Goal: Task Accomplishment & Management: Use online tool/utility

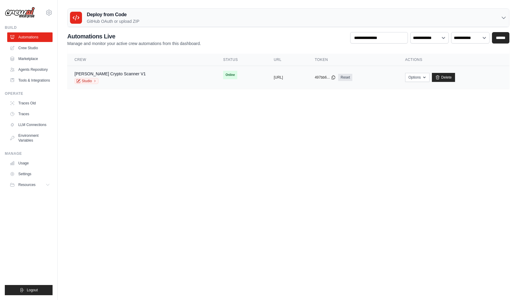
click at [124, 76] on div "Spike Hunter Crypto Scanner V1" at bounding box center [109, 74] width 71 height 6
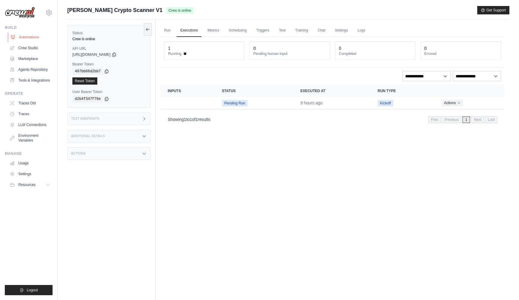
click at [28, 36] on link "Automations" at bounding box center [30, 37] width 45 height 10
click at [28, 13] on img at bounding box center [20, 12] width 30 height 11
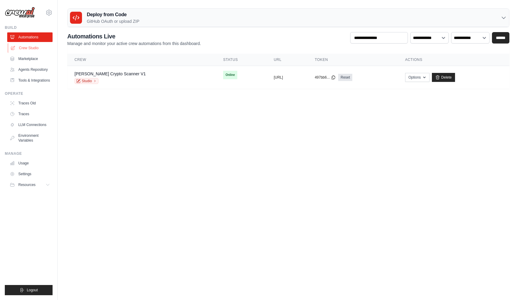
click at [29, 50] on link "Crew Studio" at bounding box center [30, 48] width 45 height 10
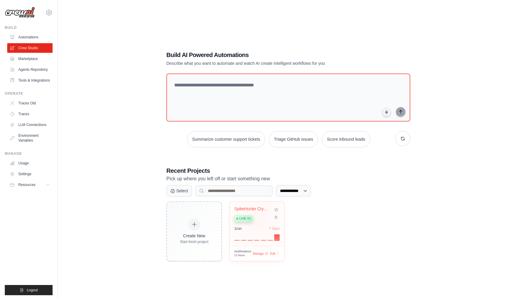
click at [257, 220] on div "Live v1" at bounding box center [252, 218] width 36 height 8
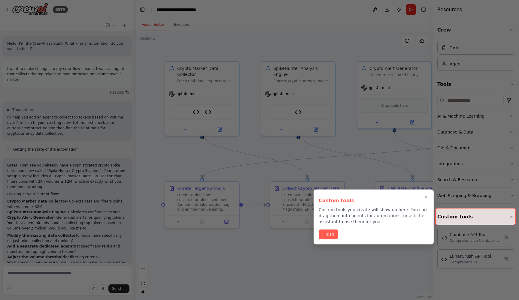
scroll to position [830, 0]
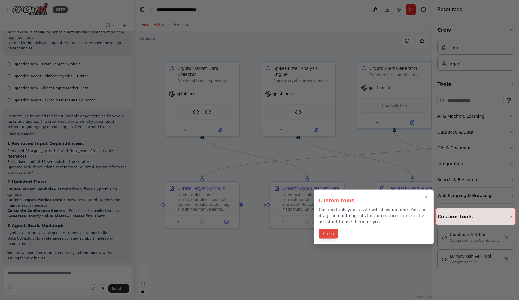
click at [330, 236] on button "Finish" at bounding box center [327, 234] width 19 height 10
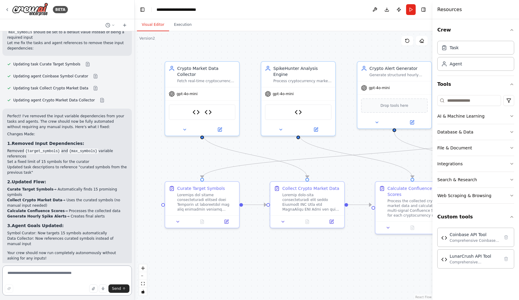
click at [44, 279] on textarea at bounding box center [66, 281] width 129 height 30
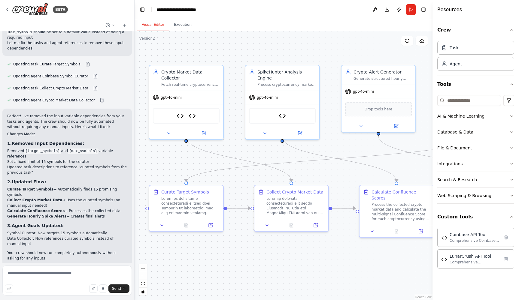
drag, startPoint x: 403, startPoint y: 155, endPoint x: 387, endPoint y: 159, distance: 17.2
click at [387, 159] on div ".deletable-edge-delete-btn { width: 20px; height: 20px; border: 0px solid #ffff…" at bounding box center [283, 165] width 298 height 269
click at [410, 7] on button "Run" at bounding box center [411, 9] width 10 height 11
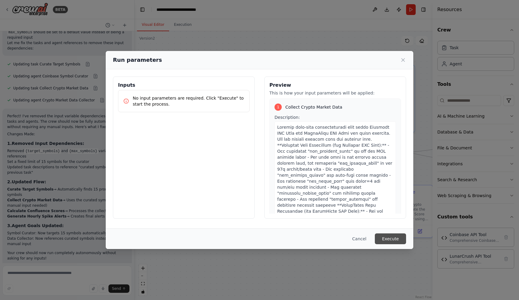
click at [394, 238] on button "Execute" at bounding box center [390, 238] width 31 height 11
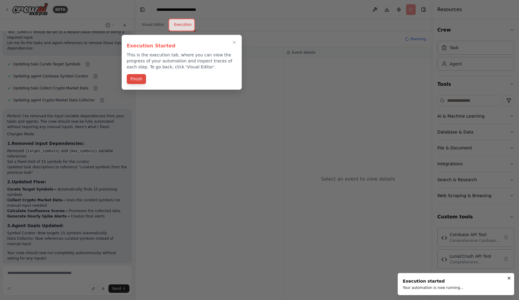
click at [136, 79] on button "Finish" at bounding box center [136, 79] width 19 height 10
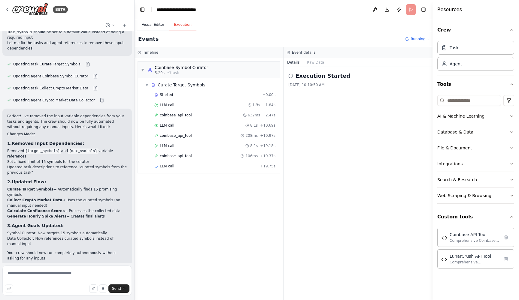
click at [155, 21] on button "Visual Editor" at bounding box center [153, 25] width 32 height 13
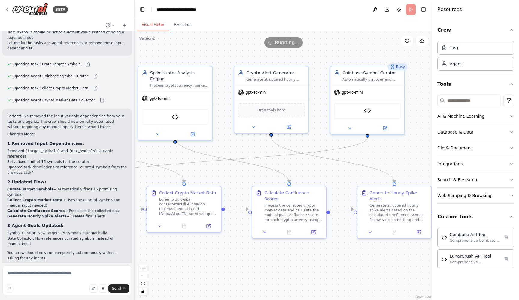
drag, startPoint x: 347, startPoint y: 182, endPoint x: 232, endPoint y: 184, distance: 115.3
click at [233, 184] on div ".deletable-edge-delete-btn { width: 20px; height: 20px; border: 0px solid #ffff…" at bounding box center [283, 165] width 298 height 269
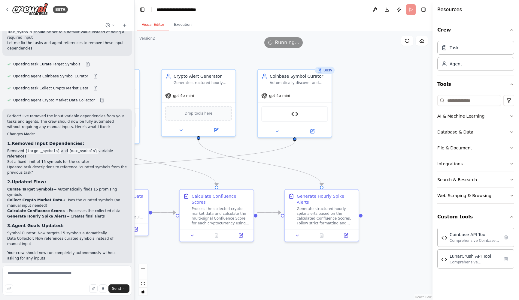
drag, startPoint x: 386, startPoint y: 158, endPoint x: 428, endPoint y: 144, distance: 44.4
click at [424, 144] on div ".deletable-edge-delete-btn { width: 20px; height: 20px; border: 0px solid #ffff…" at bounding box center [283, 165] width 298 height 269
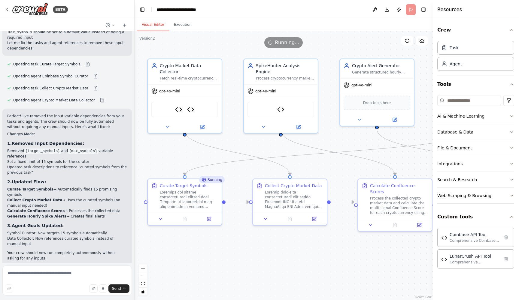
drag, startPoint x: 178, startPoint y: 136, endPoint x: 262, endPoint y: 148, distance: 85.2
click at [262, 148] on div ".deletable-edge-delete-btn { width: 20px; height: 20px; border: 0px solid #ffff…" at bounding box center [283, 165] width 298 height 269
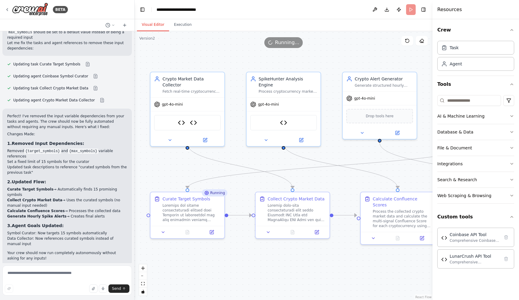
drag, startPoint x: 404, startPoint y: 162, endPoint x: 402, endPoint y: 171, distance: 9.2
click at [402, 171] on div ".deletable-edge-delete-btn { width: 20px; height: 20px; border: 0px solid #ffff…" at bounding box center [283, 165] width 298 height 269
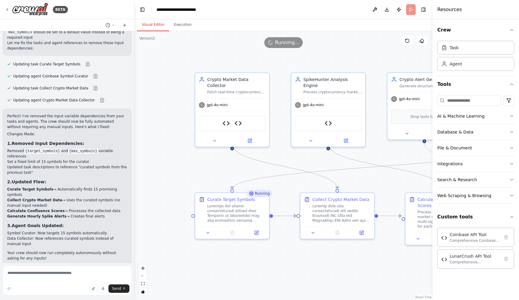
drag, startPoint x: 160, startPoint y: 170, endPoint x: 197, endPoint y: 169, distance: 37.2
click at [197, 169] on div ".deletable-edge-delete-btn { width: 20px; height: 20px; border: 0px solid #ffff…" at bounding box center [283, 165] width 298 height 269
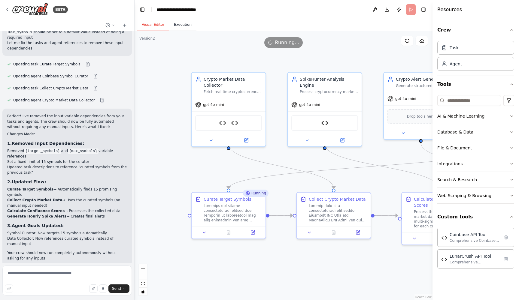
click at [180, 24] on button "Execution" at bounding box center [182, 25] width 27 height 13
click at [151, 26] on button "Visual Editor" at bounding box center [153, 25] width 32 height 13
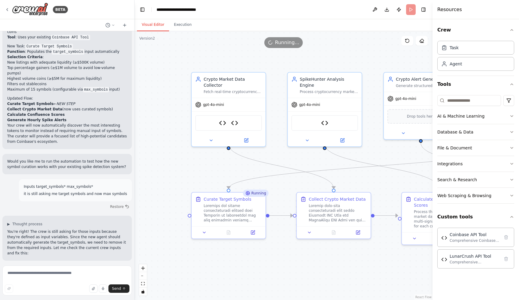
scroll to position [545, 0]
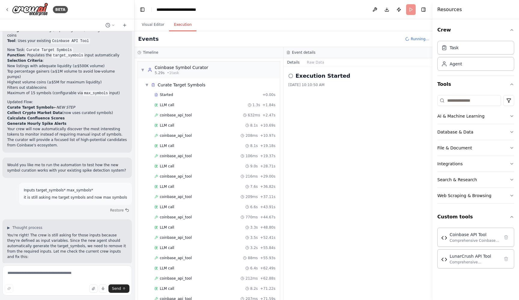
click at [185, 24] on button "Execution" at bounding box center [182, 25] width 27 height 13
click at [152, 23] on button "Visual Editor" at bounding box center [153, 25] width 32 height 13
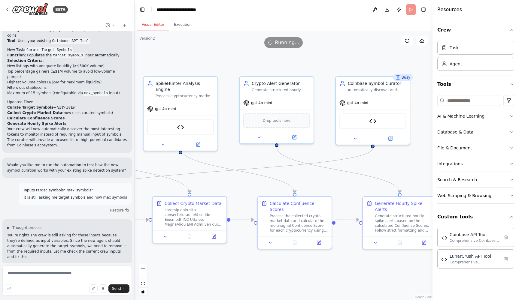
drag, startPoint x: 380, startPoint y: 174, endPoint x: 236, endPoint y: 179, distance: 144.1
click at [236, 179] on div ".deletable-edge-delete-btn { width: 20px; height: 20px; border: 0px solid #ffff…" at bounding box center [283, 165] width 298 height 269
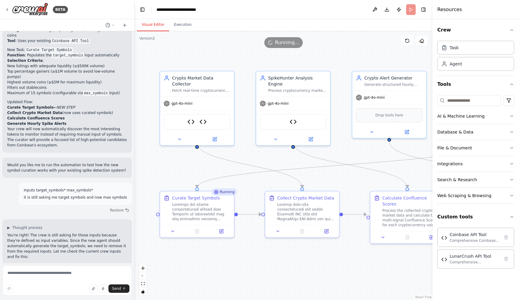
drag, startPoint x: 230, startPoint y: 188, endPoint x: 338, endPoint y: 182, distance: 108.5
click at [338, 182] on div ".deletable-edge-delete-btn { width: 20px; height: 20px; border: 0px solid #ffff…" at bounding box center [283, 165] width 298 height 269
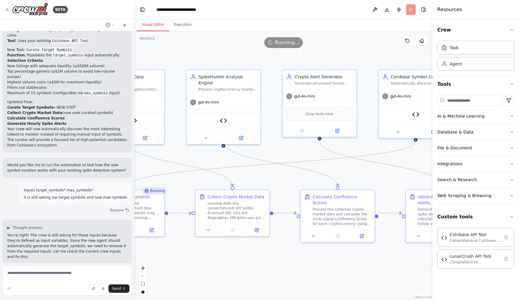
drag, startPoint x: 353, startPoint y: 187, endPoint x: 237, endPoint y: 189, distance: 116.5
click at [237, 189] on div ".deletable-edge-delete-btn { width: 20px; height: 20px; border: 0px solid #ffff…" at bounding box center [283, 165] width 298 height 269
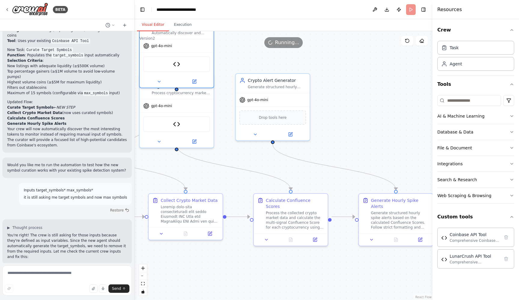
drag, startPoint x: 378, startPoint y: 103, endPoint x: 177, endPoint y: 43, distance: 210.6
click at [177, 43] on div "Version 2 Show Tools Hide Agents .deletable-edge-delete-btn { width: 20px; heig…" at bounding box center [283, 165] width 298 height 269
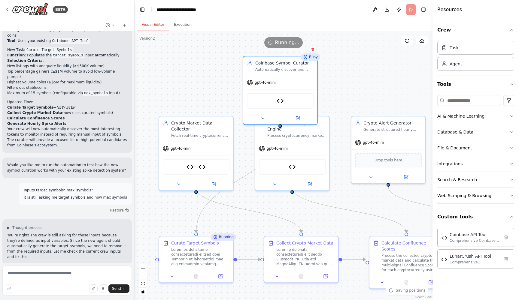
drag, startPoint x: 223, startPoint y: 48, endPoint x: 347, endPoint y: 96, distance: 132.7
click at [347, 96] on div ".deletable-edge-delete-btn { width: 20px; height: 20px; border: 0px solid #ffff…" at bounding box center [283, 165] width 298 height 269
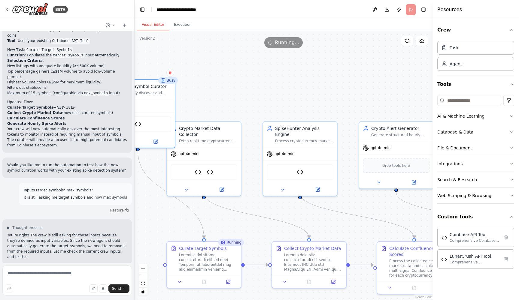
drag, startPoint x: 295, startPoint y: 98, endPoint x: 133, endPoint y: 114, distance: 163.2
click at [133, 114] on div "BETA Hello! I'm the CrewAI assistant. What kind of automation do you want to bu…" at bounding box center [259, 150] width 519 height 300
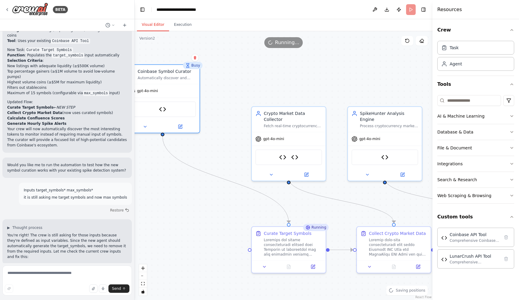
drag, startPoint x: 219, startPoint y: 89, endPoint x: 259, endPoint y: 72, distance: 43.7
click at [259, 72] on div ".deletable-edge-delete-btn { width: 20px; height: 20px; border: 0px solid #ffff…" at bounding box center [283, 165] width 298 height 269
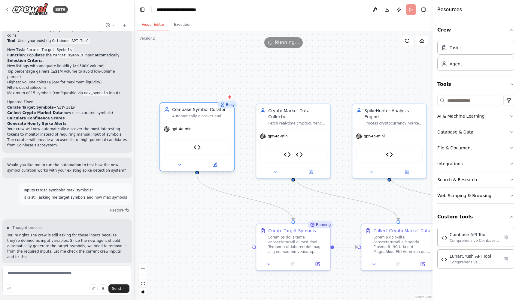
drag, startPoint x: 187, startPoint y: 92, endPoint x: 218, endPoint y: 135, distance: 53.4
click at [218, 135] on div "gpt-4o-mini" at bounding box center [197, 128] width 74 height 13
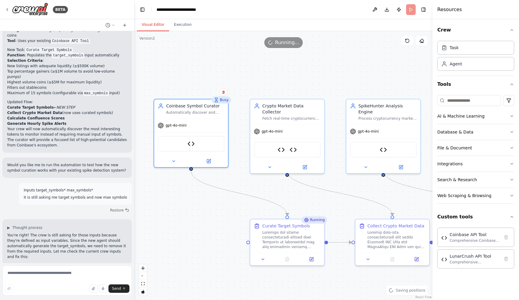
drag, startPoint x: 264, startPoint y: 87, endPoint x: 256, endPoint y: 83, distance: 8.6
click at [256, 83] on div ".deletable-edge-delete-btn { width: 20px; height: 20px; border: 0px solid #ffff…" at bounding box center [283, 165] width 298 height 269
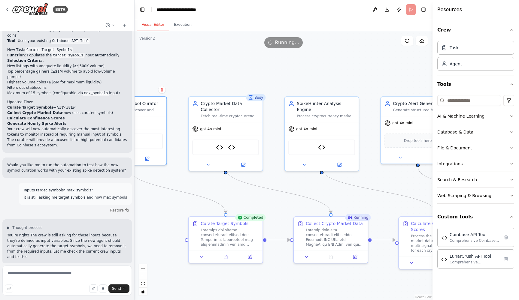
drag, startPoint x: 384, startPoint y: 56, endPoint x: 320, endPoint y: 53, distance: 64.3
click at [320, 53] on div ".deletable-edge-delete-btn { width: 20px; height: 20px; border: 0px solid #ffff…" at bounding box center [283, 165] width 298 height 269
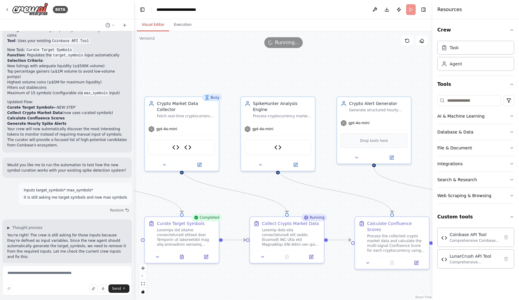
drag, startPoint x: 381, startPoint y: 49, endPoint x: 337, endPoint y: 49, distance: 43.8
click at [337, 49] on div ".deletable-edge-delete-btn { width: 20px; height: 20px; border: 0px solid #ffff…" at bounding box center [283, 165] width 298 height 269
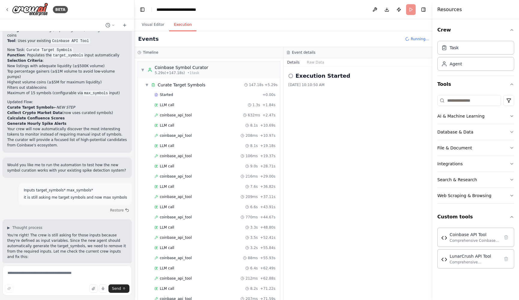
click at [185, 24] on button "Execution" at bounding box center [182, 25] width 27 height 13
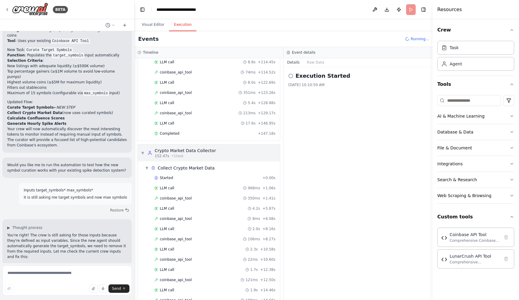
scroll to position [329, 0]
click at [193, 133] on div "Completed" at bounding box center [204, 133] width 101 height 5
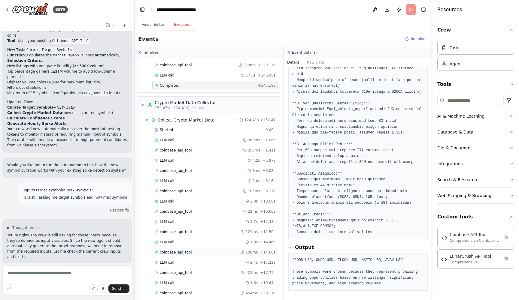
scroll to position [381, 0]
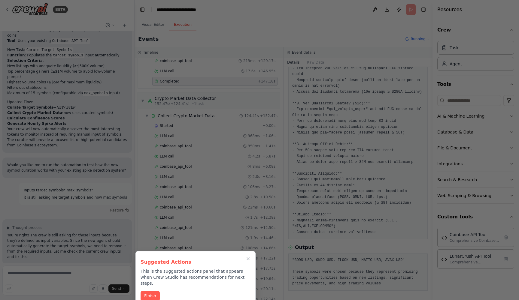
click at [152, 25] on div at bounding box center [259, 150] width 519 height 300
click at [149, 293] on button "Finish" at bounding box center [149, 296] width 19 height 10
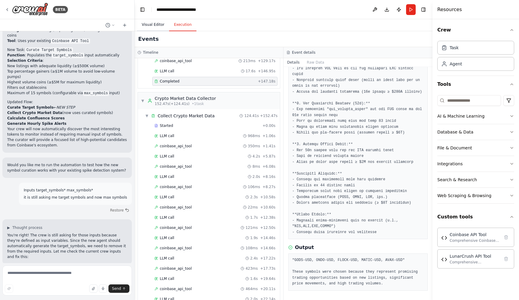
click at [153, 24] on button "Visual Editor" at bounding box center [153, 25] width 32 height 13
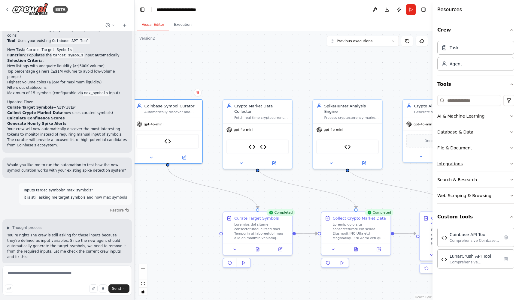
drag, startPoint x: 412, startPoint y: 175, endPoint x: 505, endPoint y: 169, distance: 93.5
click at [505, 169] on div "BETA Hello! I'm the CrewAI assistant. What kind of automation do you want to bu…" at bounding box center [259, 150] width 519 height 300
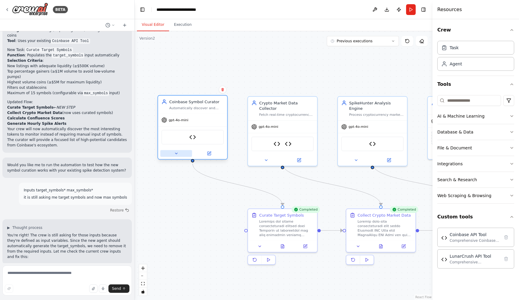
click at [169, 151] on button at bounding box center [176, 153] width 32 height 7
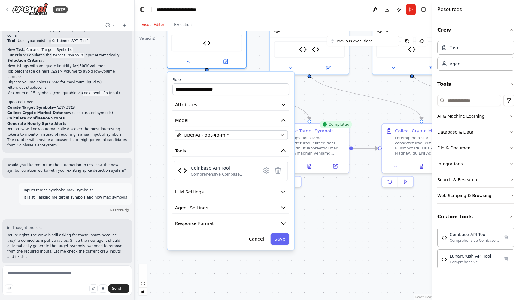
drag, startPoint x: 233, startPoint y: 126, endPoint x: 261, endPoint y: 40, distance: 90.7
click at [261, 40] on div ".deletable-edge-delete-btn { width: 20px; height: 20px; border: 0px solid #ffff…" at bounding box center [283, 165] width 298 height 269
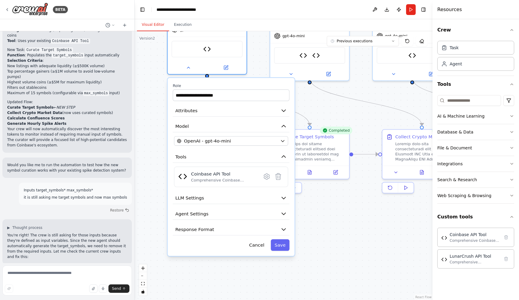
drag, startPoint x: 154, startPoint y: 99, endPoint x: 155, endPoint y: 114, distance: 14.7
click at [155, 114] on div ".deletable-edge-delete-btn { width: 20px; height: 20px; border: 0px solid #ffff…" at bounding box center [283, 165] width 298 height 269
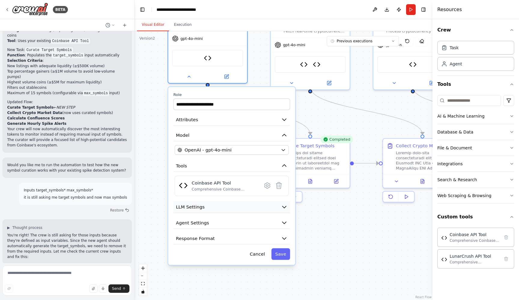
click at [208, 208] on button "LLM Settings" at bounding box center [231, 207] width 117 height 12
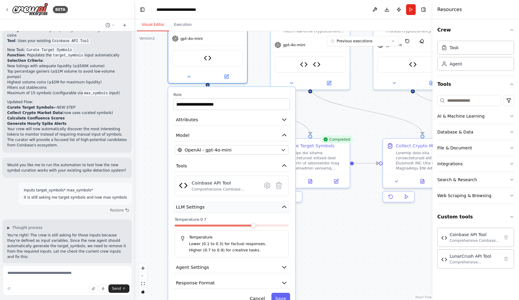
click at [208, 208] on button "LLM Settings" at bounding box center [231, 207] width 117 height 12
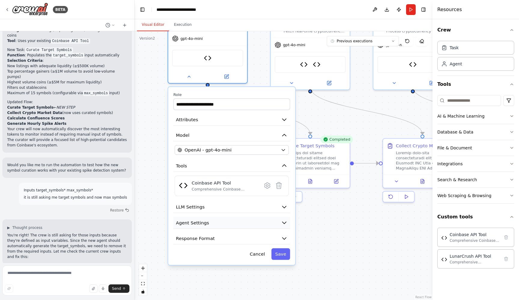
click at [206, 222] on span "Agent Settings" at bounding box center [192, 223] width 33 height 6
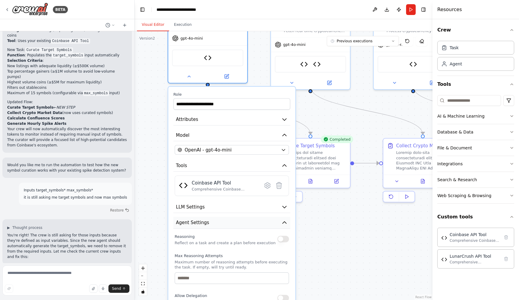
click at [223, 225] on button "Agent Settings" at bounding box center [231, 223] width 117 height 12
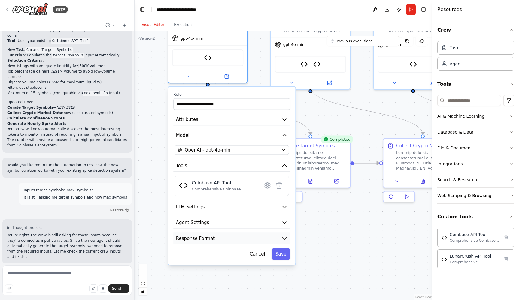
click at [230, 239] on button "Response Format" at bounding box center [231, 239] width 117 height 12
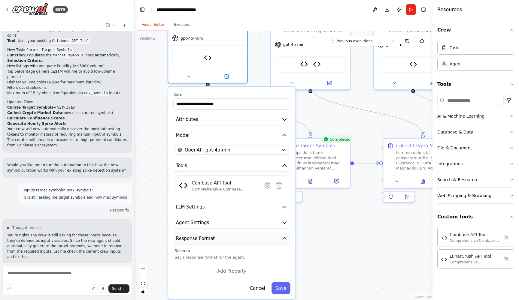
click at [230, 239] on button "Response Format" at bounding box center [231, 239] width 117 height 12
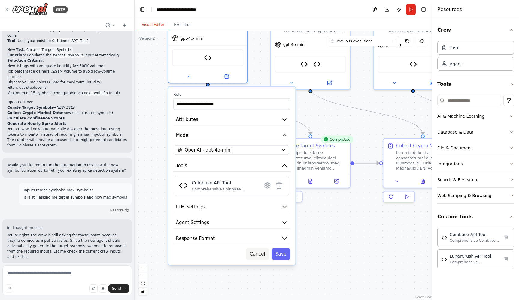
click at [256, 254] on button "Cancel" at bounding box center [257, 253] width 23 height 11
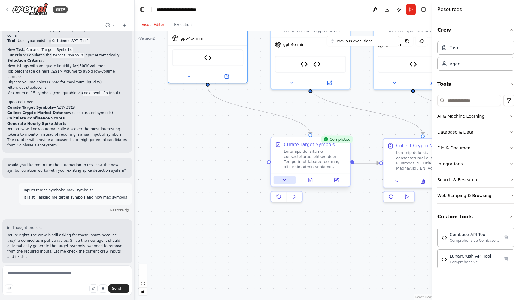
click at [286, 179] on icon at bounding box center [284, 179] width 5 height 5
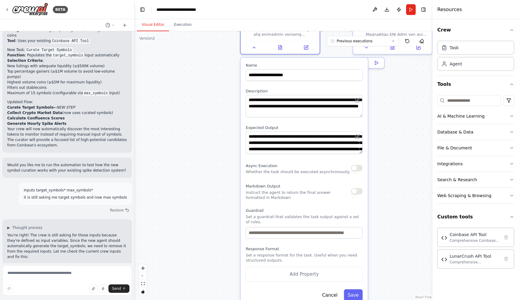
drag, startPoint x: 248, startPoint y: 223, endPoint x: 217, endPoint y: 89, distance: 137.9
click at [217, 89] on div ".deletable-edge-delete-btn { width: 20px; height: 20px; border: 0px solid #ffff…" at bounding box center [283, 165] width 298 height 269
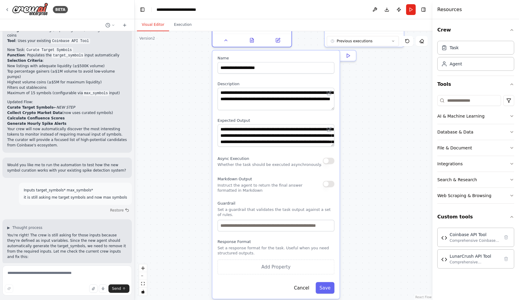
drag, startPoint x: 223, startPoint y: 140, endPoint x: 195, endPoint y: 134, distance: 28.7
click at [195, 134] on div ".deletable-edge-delete-btn { width: 20px; height: 20px; border: 0px solid #ffff…" at bounding box center [283, 165] width 298 height 269
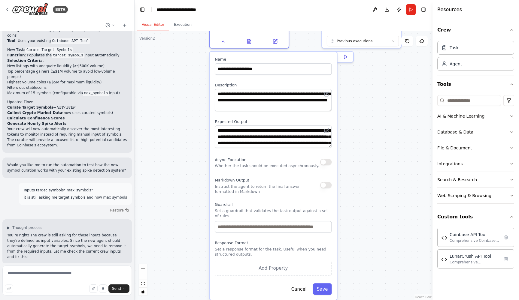
click at [185, 111] on div ".deletable-edge-delete-btn { width: 20px; height: 20px; border: 0px solid #ffff…" at bounding box center [283, 165] width 298 height 269
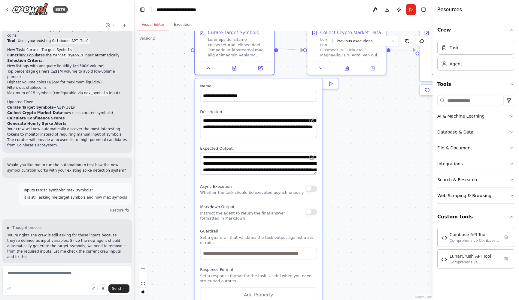
drag, startPoint x: 192, startPoint y: 89, endPoint x: 177, endPoint y: 116, distance: 30.8
click at [177, 116] on div ".deletable-edge-delete-btn { width: 20px; height: 20px; border: 0px solid #ffff…" at bounding box center [283, 165] width 298 height 269
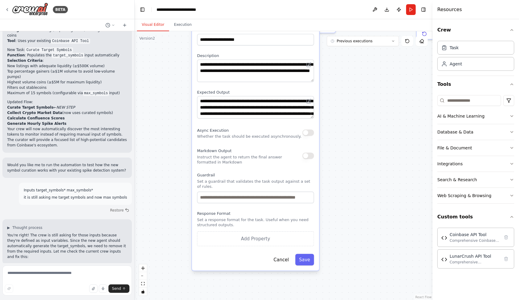
drag, startPoint x: 168, startPoint y: 239, endPoint x: 165, endPoint y: 183, distance: 55.9
click at [165, 183] on div ".deletable-edge-delete-btn { width: 20px; height: 20px; border: 0px solid #ffff…" at bounding box center [283, 165] width 298 height 269
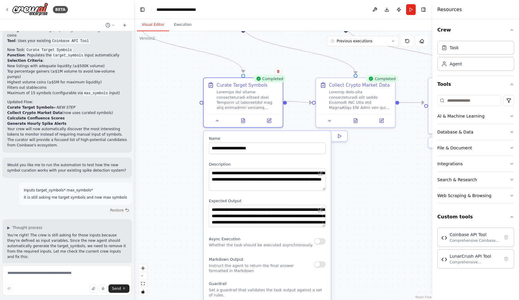
drag, startPoint x: 174, startPoint y: 157, endPoint x: 185, endPoint y: 266, distance: 109.2
click at [185, 266] on div ".deletable-edge-delete-btn { width: 20px; height: 20px; border: 0px solid #ffff…" at bounding box center [283, 165] width 298 height 269
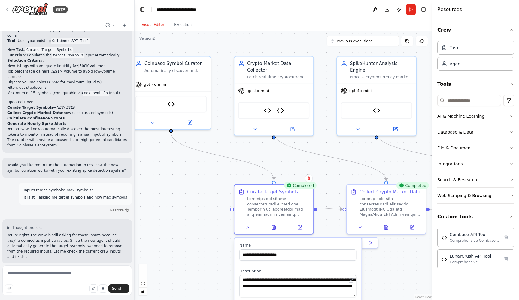
drag, startPoint x: 177, startPoint y: 161, endPoint x: 208, endPoint y: 268, distance: 111.9
click at [208, 268] on div ".deletable-edge-delete-btn { width: 20px; height: 20px; border: 0px solid #ffff…" at bounding box center [283, 165] width 298 height 269
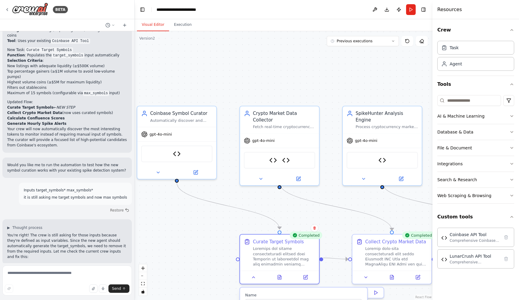
drag, startPoint x: 389, startPoint y: 166, endPoint x: 394, endPoint y: 214, distance: 48.9
click at [394, 214] on div ".deletable-edge-delete-btn { width: 20px; height: 20px; border: 0px solid #ffff…" at bounding box center [283, 165] width 298 height 269
click at [279, 183] on div ".deletable-edge-delete-btn { width: 20px; height: 20px; border: 0px solid #ffff…" at bounding box center [366, 218] width 318 height 288
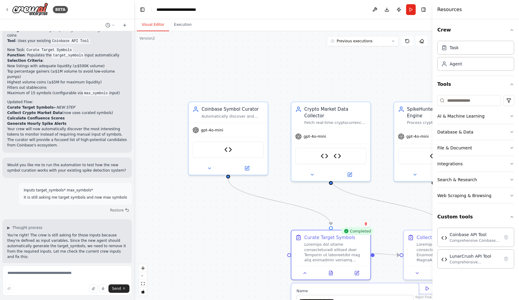
drag, startPoint x: 237, startPoint y: 78, endPoint x: 288, endPoint y: 74, distance: 50.6
click at [288, 74] on div ".deletable-edge-delete-btn { width: 20px; height: 20px; border: 0px solid #ffff…" at bounding box center [283, 165] width 298 height 269
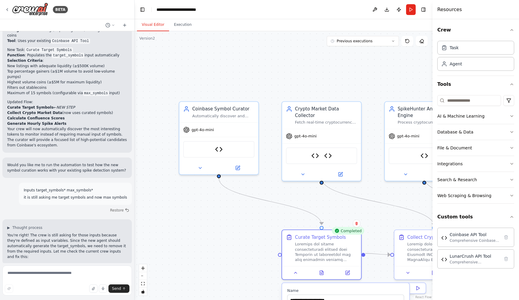
drag, startPoint x: 330, startPoint y: 79, endPoint x: 321, endPoint y: 79, distance: 9.0
click at [321, 79] on div ".deletable-edge-delete-btn { width: 20px; height: 20px; border: 0px solid #ffff…" at bounding box center [283, 165] width 298 height 269
click at [185, 25] on button "Execution" at bounding box center [182, 25] width 27 height 13
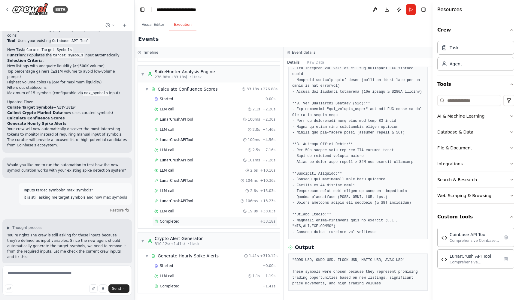
scroll to position [901, 0]
click at [170, 287] on span "Completed" at bounding box center [170, 286] width 20 height 5
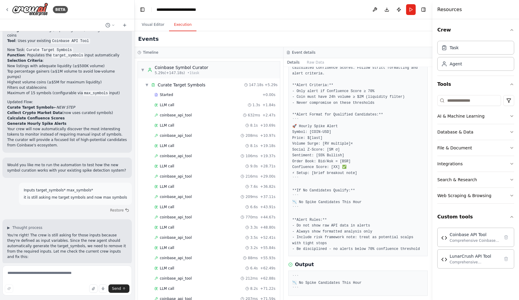
scroll to position [0, 0]
click at [221, 44] on div "Events" at bounding box center [283, 39] width 298 height 16
click at [148, 26] on button "Visual Editor" at bounding box center [153, 25] width 32 height 13
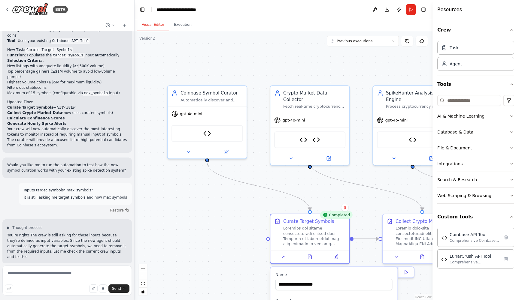
drag, startPoint x: 292, startPoint y: 75, endPoint x: 280, endPoint y: 59, distance: 19.7
click at [280, 59] on div ".deletable-edge-delete-btn { width: 20px; height: 20px; border: 0px solid #ffff…" at bounding box center [283, 165] width 298 height 269
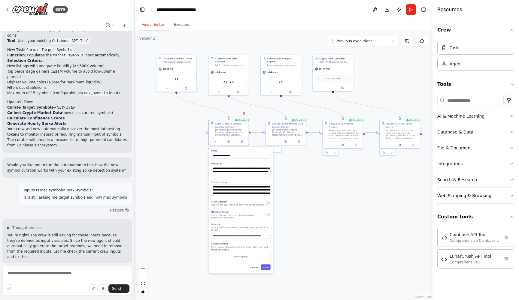
drag, startPoint x: 358, startPoint y: 65, endPoint x: 291, endPoint y: 47, distance: 69.0
click at [291, 47] on div ".deletable-edge-delete-btn { width: 20px; height: 20px; border: 0px solid #ffff…" at bounding box center [283, 165] width 298 height 269
click at [254, 270] on button "Cancel" at bounding box center [254, 267] width 12 height 6
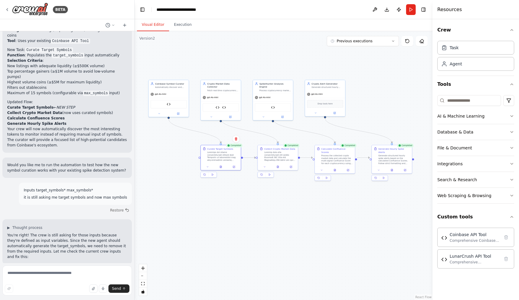
drag, startPoint x: 238, startPoint y: 166, endPoint x: 230, endPoint y: 191, distance: 26.5
click at [230, 191] on div ".deletable-edge-delete-btn { width: 20px; height: 20px; border: 0px solid #ffff…" at bounding box center [283, 165] width 298 height 269
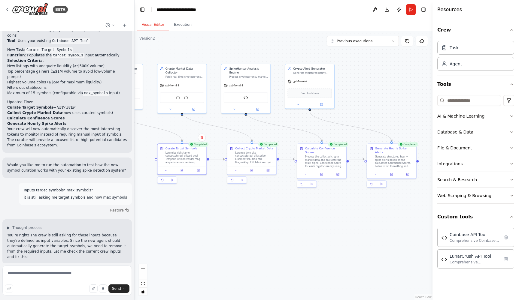
drag, startPoint x: 296, startPoint y: 205, endPoint x: 259, endPoint y: 214, distance: 37.7
click at [259, 214] on div ".deletable-edge-delete-btn { width: 20px; height: 20px; border: 0px solid #ffff…" at bounding box center [283, 165] width 298 height 269
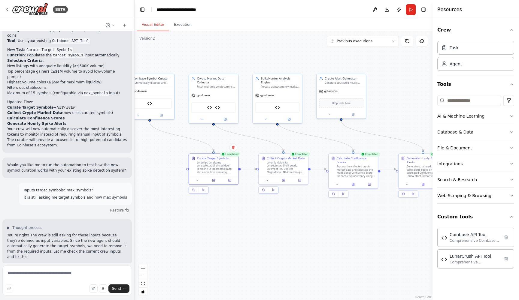
drag, startPoint x: 218, startPoint y: 216, endPoint x: 249, endPoint y: 226, distance: 33.0
click at [249, 226] on div ".deletable-edge-delete-btn { width: 20px; height: 20px; border: 0px solid #ffff…" at bounding box center [283, 165] width 298 height 269
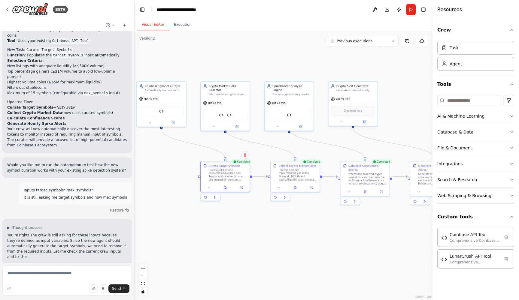
drag, startPoint x: 161, startPoint y: 173, endPoint x: 173, endPoint y: 181, distance: 14.2
click at [173, 181] on div ".deletable-edge-delete-btn { width: 20px; height: 20px; border: 0px solid #ffff…" at bounding box center [283, 165] width 298 height 269
drag, startPoint x: 225, startPoint y: 128, endPoint x: 226, endPoint y: 164, distance: 36.6
click at [226, 164] on div "Crypto Market Data Collector Fetch real-time cryptocurrency data from Coinbase …" at bounding box center [280, 150] width 198 height 179
drag, startPoint x: 226, startPoint y: 128, endPoint x: 228, endPoint y: 161, distance: 32.5
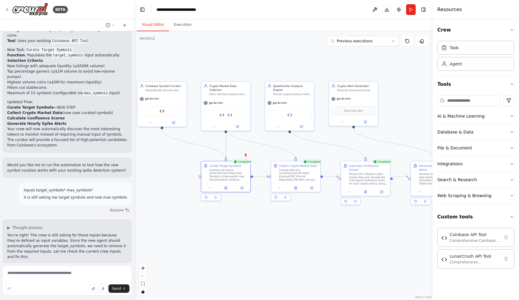
click at [228, 161] on div ".deletable-edge-delete-btn { width: 20px; height: 20px; border: 0px solid #ffff…" at bounding box center [283, 165] width 298 height 269
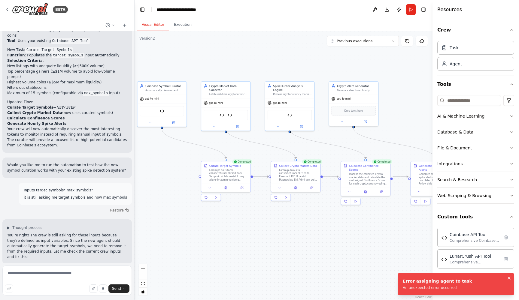
click at [509, 279] on icon "Notifications (F8)" at bounding box center [508, 278] width 5 height 5
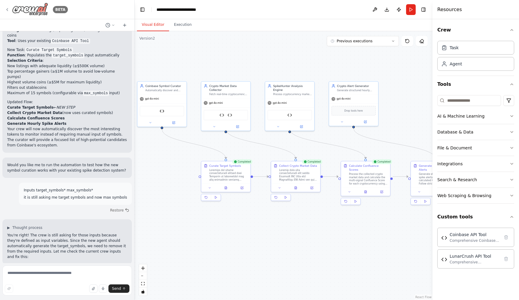
click at [5, 9] on icon at bounding box center [7, 9] width 5 height 5
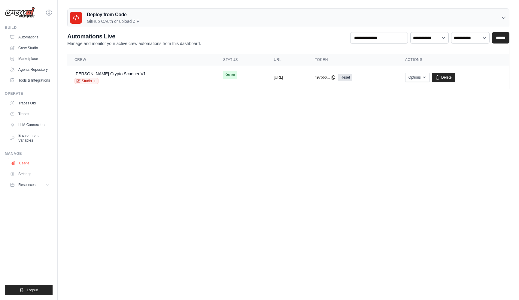
click at [27, 164] on link "Usage" at bounding box center [30, 163] width 45 height 10
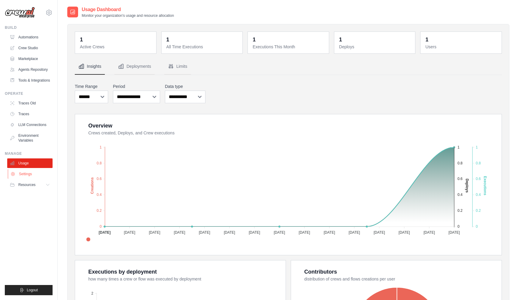
click at [23, 173] on link "Settings" at bounding box center [30, 174] width 45 height 10
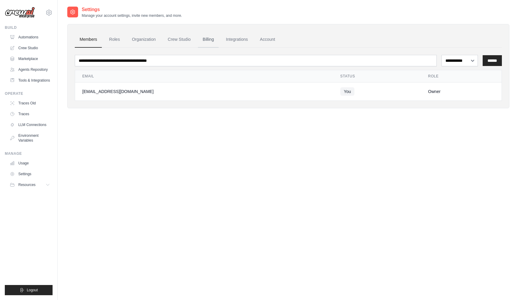
click at [208, 37] on link "Billing" at bounding box center [208, 40] width 21 height 16
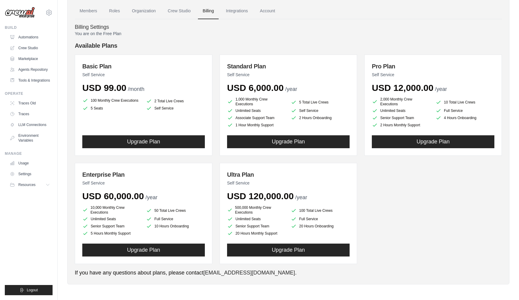
scroll to position [28, 0]
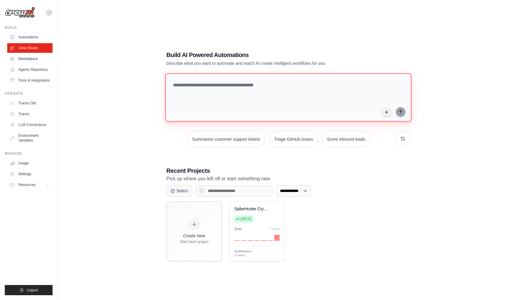
click at [225, 98] on textarea at bounding box center [288, 97] width 246 height 49
click at [229, 142] on button "Summarize customer support tickets" at bounding box center [226, 139] width 78 height 16
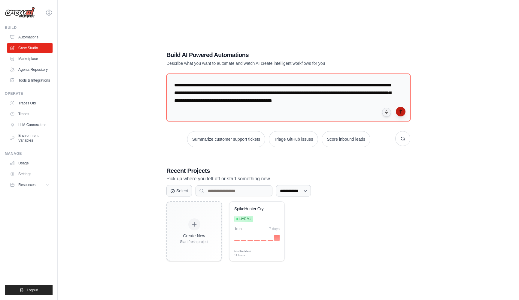
click at [401, 112] on icon "submit" at bounding box center [400, 111] width 5 height 5
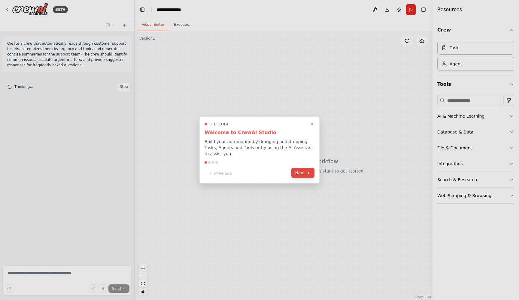
click at [300, 173] on button "Next" at bounding box center [302, 173] width 23 height 10
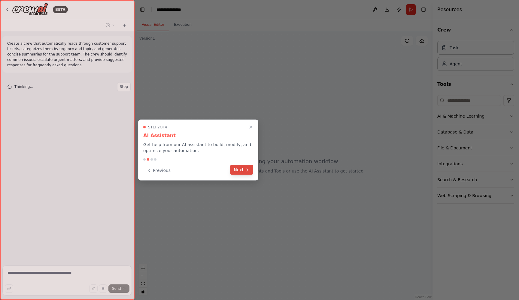
click at [248, 169] on icon at bounding box center [247, 169] width 5 height 5
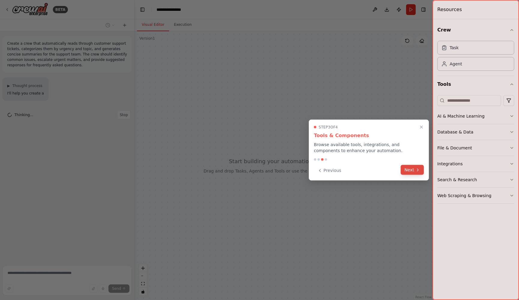
click at [410, 170] on button "Next" at bounding box center [411, 170] width 23 height 10
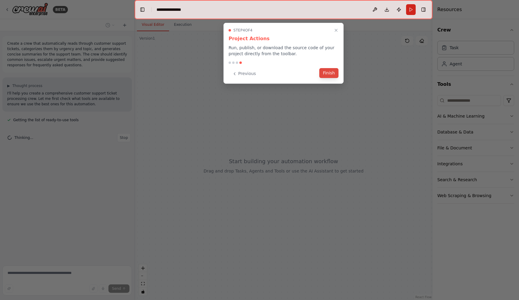
click at [329, 74] on button "Finish" at bounding box center [328, 73] width 19 height 10
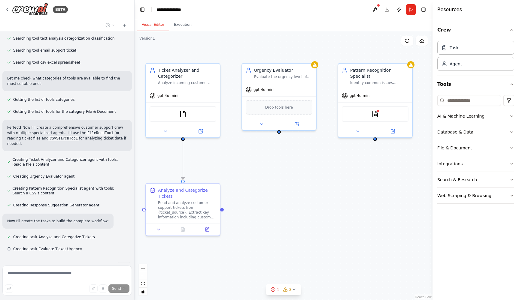
scroll to position [131, 0]
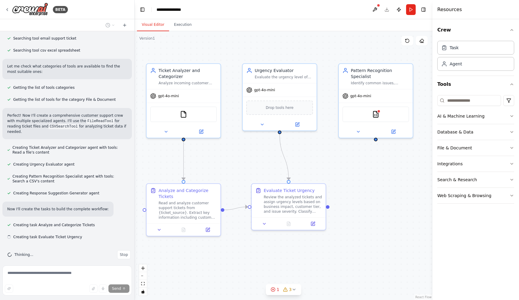
drag, startPoint x: 341, startPoint y: 165, endPoint x: 322, endPoint y: 167, distance: 18.7
click at [322, 167] on div ".deletable-edge-delete-btn { width: 20px; height: 20px; border: 0px solid #ffff…" at bounding box center [283, 165] width 298 height 269
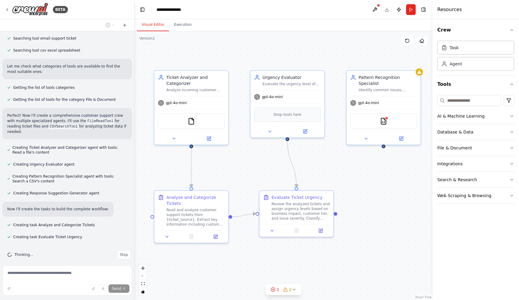
drag, startPoint x: 317, startPoint y: 157, endPoint x: 325, endPoint y: 163, distance: 9.8
click at [325, 163] on div ".deletable-edge-delete-btn { width: 20px; height: 20px; border: 0px solid #ffff…" at bounding box center [283, 165] width 298 height 269
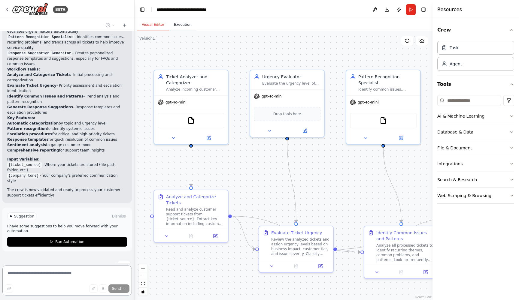
scroll to position [609, 0]
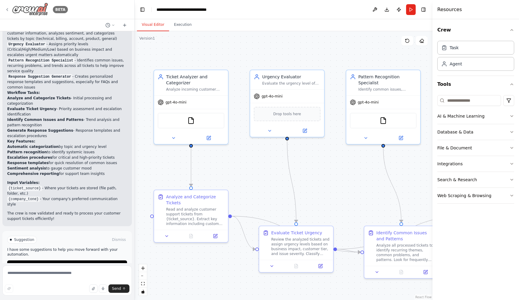
click at [6, 9] on icon at bounding box center [7, 9] width 5 height 5
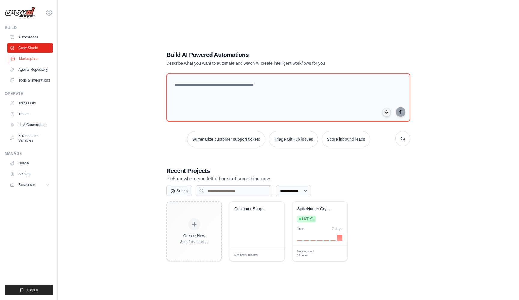
click at [27, 60] on link "Marketplace" at bounding box center [30, 59] width 45 height 10
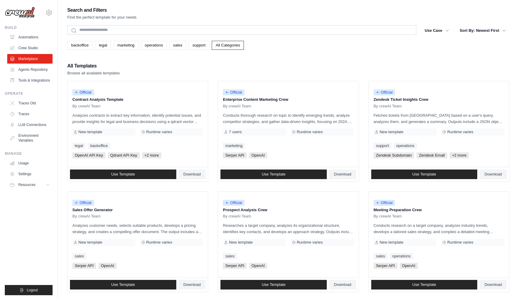
click at [28, 71] on link "Agents Repository" at bounding box center [29, 70] width 45 height 10
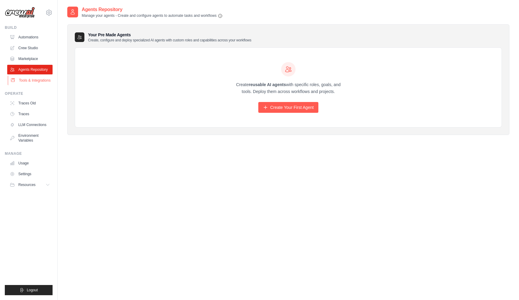
click at [30, 80] on link "Tools & Integrations" at bounding box center [30, 81] width 45 height 10
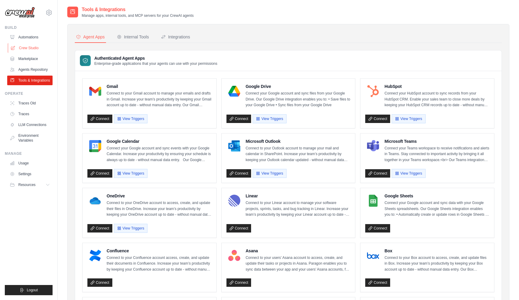
click at [28, 50] on link "Crew Studio" at bounding box center [30, 48] width 45 height 10
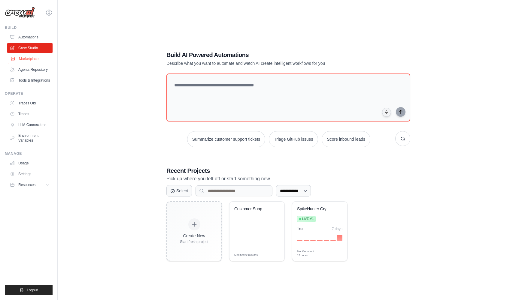
click at [31, 60] on link "Marketplace" at bounding box center [30, 59] width 45 height 10
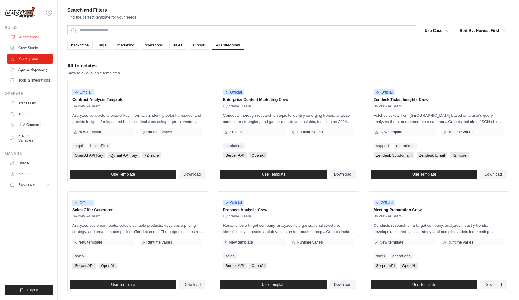
click at [27, 37] on link "Automations" at bounding box center [30, 37] width 45 height 10
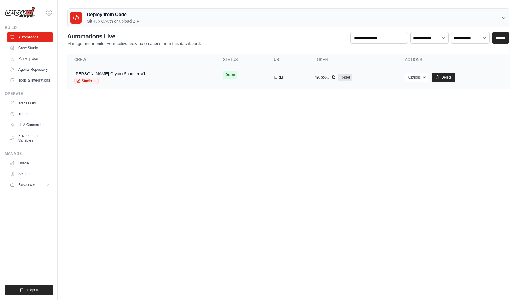
click at [390, 80] on div "497bb6... Reset" at bounding box center [353, 77] width 76 height 7
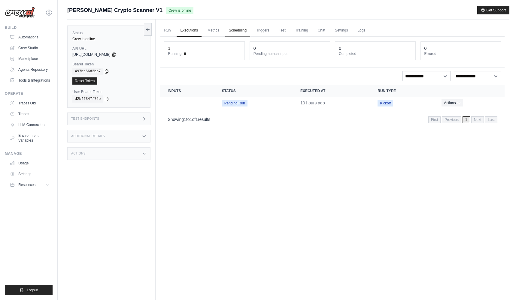
click at [239, 32] on link "Scheduling" at bounding box center [237, 30] width 25 height 13
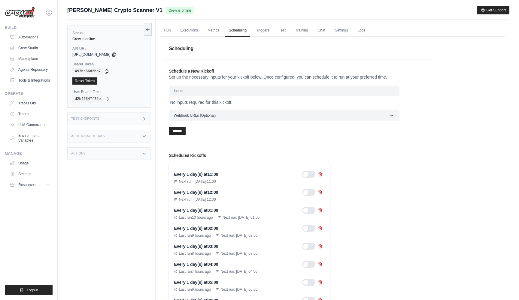
click at [143, 120] on icon at bounding box center [144, 118] width 2 height 3
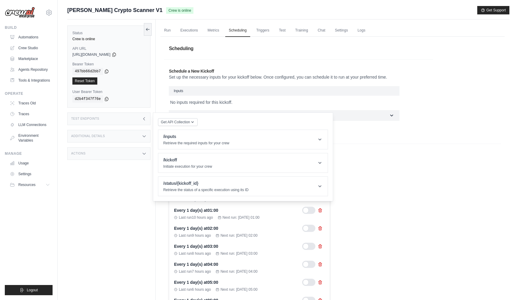
click at [143, 120] on icon at bounding box center [144, 118] width 5 height 5
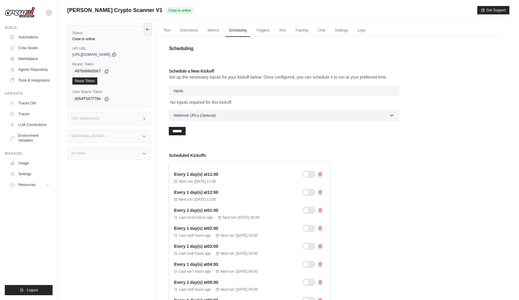
click at [143, 137] on icon at bounding box center [144, 136] width 5 height 5
click at [141, 153] on div "Actions" at bounding box center [108, 153] width 83 height 13
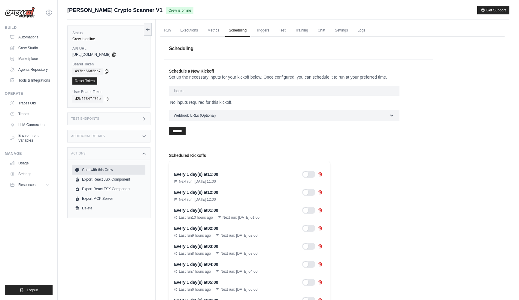
click at [116, 172] on link "Chat with this Crew" at bounding box center [108, 170] width 73 height 10
click at [214, 32] on link "Metrics" at bounding box center [213, 30] width 19 height 13
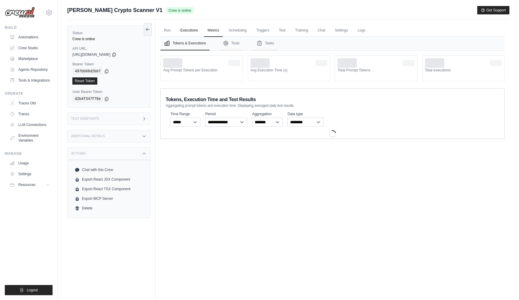
click at [189, 26] on link "Executions" at bounding box center [188, 30] width 25 height 13
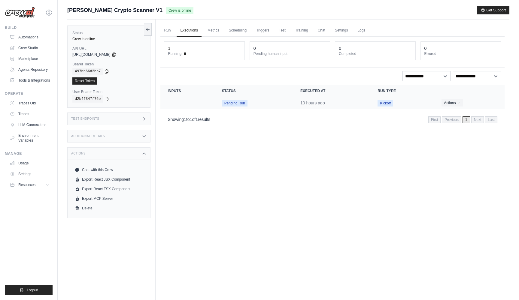
click at [208, 106] on td "Crew executions table" at bounding box center [187, 103] width 54 height 12
click at [293, 103] on td "Pending Run" at bounding box center [254, 103] width 78 height 12
click at [27, 37] on link "Automations" at bounding box center [30, 37] width 45 height 10
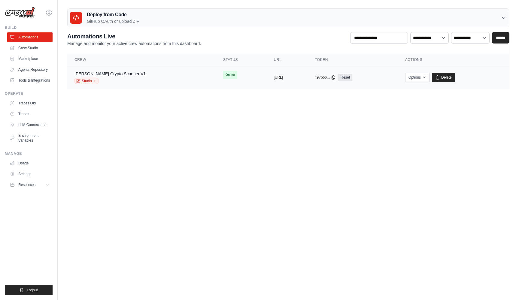
click at [390, 76] on div "497bb6... Reset" at bounding box center [353, 77] width 76 height 7
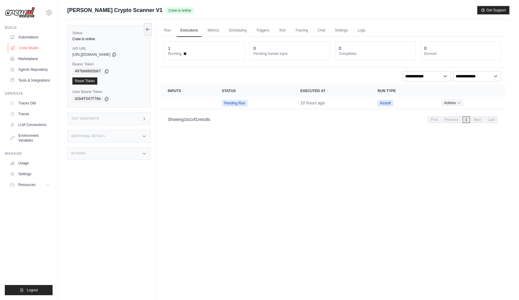
click at [30, 48] on link "Crew Studio" at bounding box center [30, 48] width 45 height 10
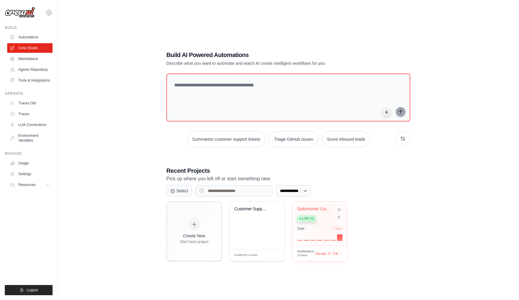
click at [324, 219] on div "Live v1" at bounding box center [315, 218] width 36 height 8
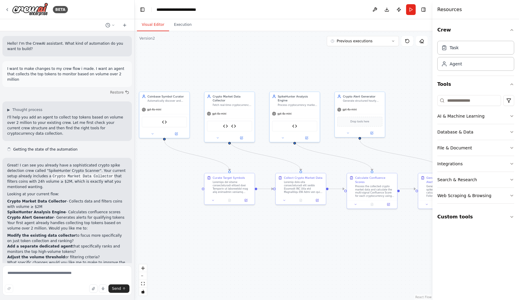
scroll to position [203, 0]
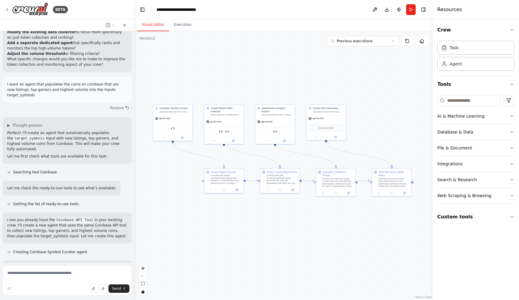
drag, startPoint x: 351, startPoint y: 151, endPoint x: 333, endPoint y: 150, distance: 18.0
click at [333, 150] on div ".deletable-edge-delete-btn { width: 20px; height: 20px; border: 0px solid #ffff…" at bounding box center [283, 165] width 298 height 269
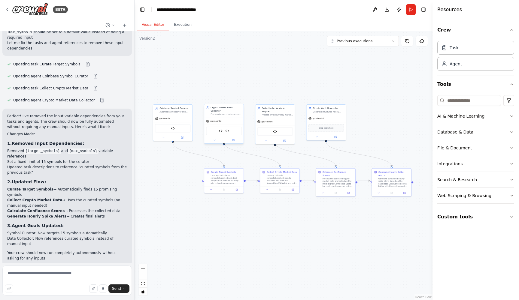
click at [216, 128] on div "Coinbase API Tool LunarCrush API Tool" at bounding box center [223, 131] width 35 height 8
click at [176, 130] on div "Coinbase API Tool" at bounding box center [172, 128] width 35 height 8
click at [463, 219] on button "Custom tools" at bounding box center [475, 217] width 77 height 17
